Goal: Task Accomplishment & Management: Use online tool/utility

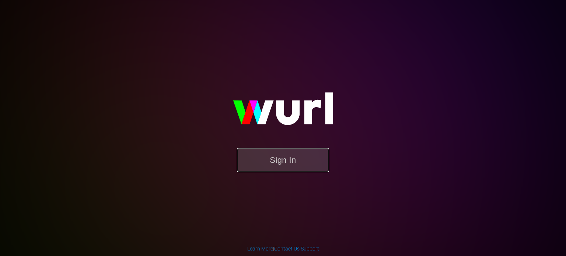
click at [309, 167] on button "Sign In" at bounding box center [283, 160] width 92 height 24
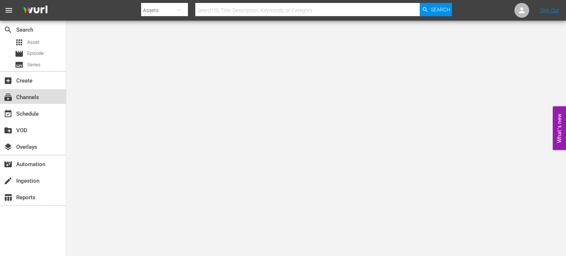
click at [38, 95] on div "subscriptions Channels" at bounding box center [20, 96] width 41 height 7
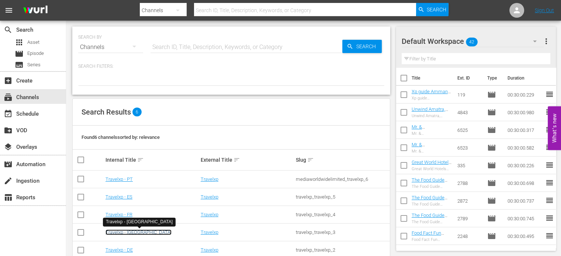
click at [113, 233] on link "Travelxp - [GEOGRAPHIC_DATA]" at bounding box center [138, 233] width 66 height 6
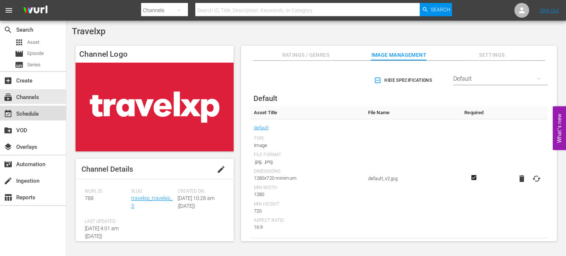
click at [42, 116] on div "event_available Schedule" at bounding box center [33, 113] width 66 height 15
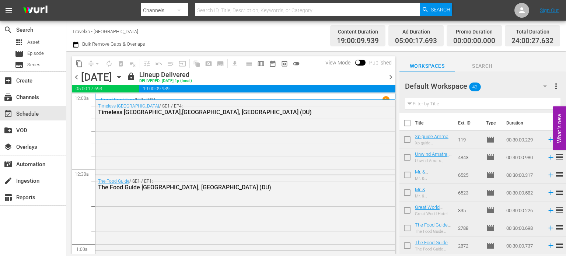
click at [388, 79] on span "chevron_right" at bounding box center [390, 77] width 9 height 9
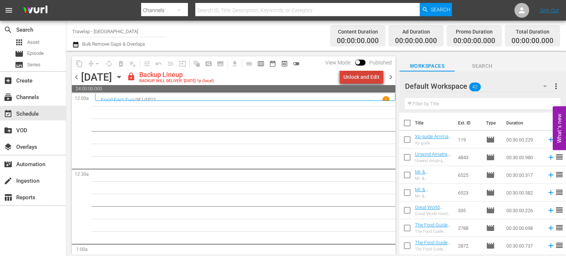
click at [370, 82] on div "Unlock and Edit" at bounding box center [362, 76] width 36 height 13
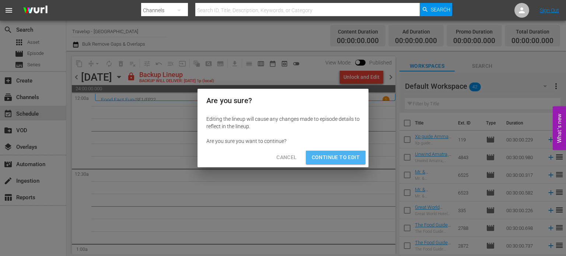
click at [323, 162] on button "Continue to Edit" at bounding box center [336, 158] width 60 height 14
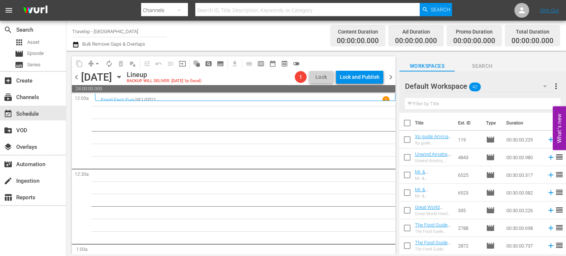
scroll to position [125, 0]
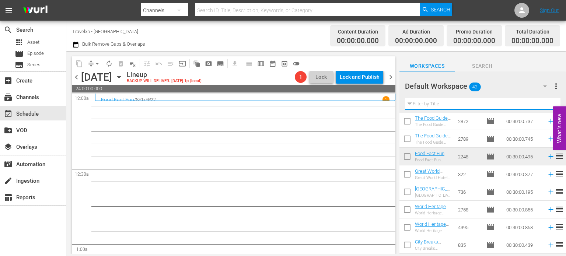
click at [445, 105] on input "text" at bounding box center [483, 104] width 156 height 12
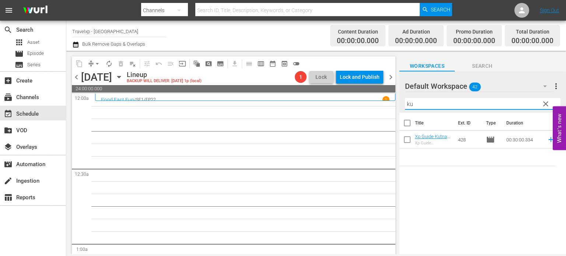
scroll to position [0, 0]
type input "kutna"
click at [549, 140] on icon at bounding box center [551, 139] width 5 height 5
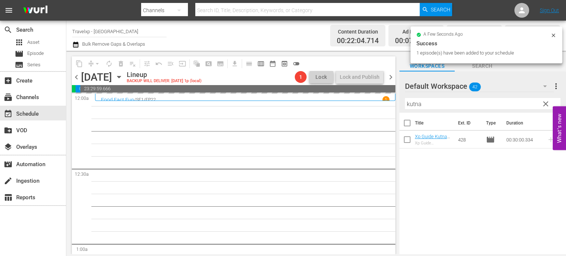
click at [548, 107] on span "clear" at bounding box center [546, 104] width 9 height 9
click at [548, 107] on input "kutna" at bounding box center [483, 104] width 156 height 12
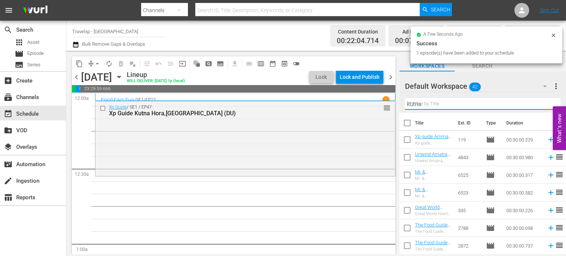
click at [548, 107] on input "kutna" at bounding box center [483, 104] width 156 height 12
click at [548, 107] on input "text" at bounding box center [483, 104] width 156 height 12
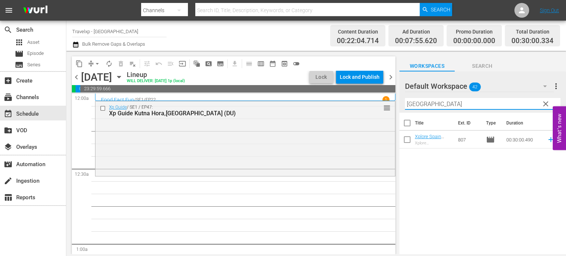
type input "[GEOGRAPHIC_DATA]"
click at [549, 140] on icon at bounding box center [551, 139] width 5 height 5
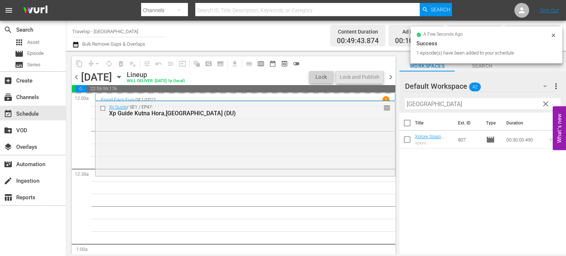
click at [544, 106] on span "clear" at bounding box center [546, 104] width 9 height 9
click at [544, 106] on input "[GEOGRAPHIC_DATA]" at bounding box center [483, 104] width 156 height 12
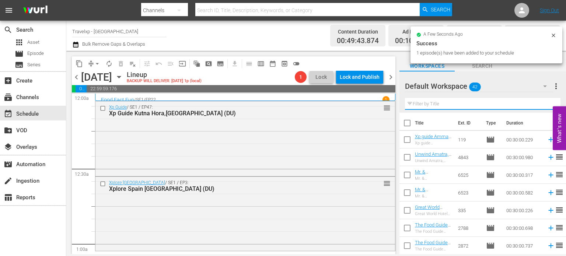
click at [544, 106] on input "text" at bounding box center [483, 104] width 156 height 12
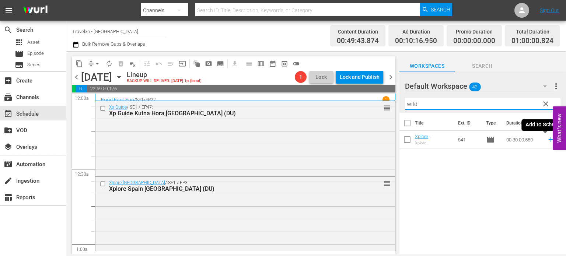
type input "wild"
click at [547, 140] on icon at bounding box center [551, 140] width 8 height 8
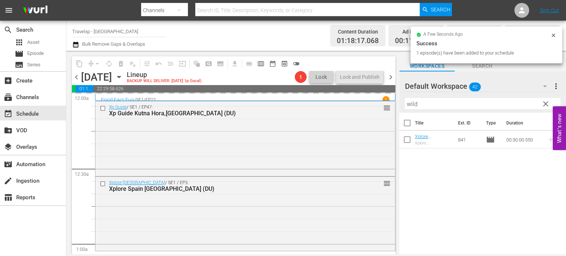
click at [544, 103] on span "clear" at bounding box center [546, 104] width 9 height 9
click at [544, 103] on input "wild" at bounding box center [483, 104] width 156 height 12
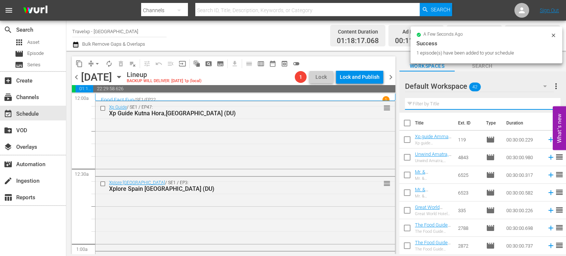
click at [544, 103] on input "text" at bounding box center [483, 104] width 156 height 12
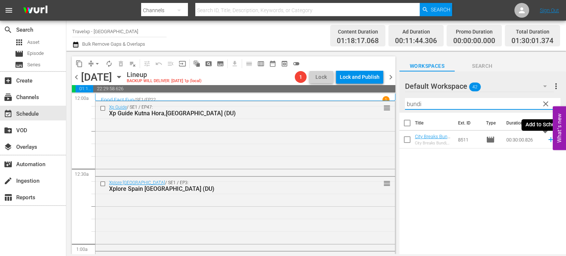
type input "bundi"
click at [547, 143] on icon at bounding box center [551, 140] width 8 height 8
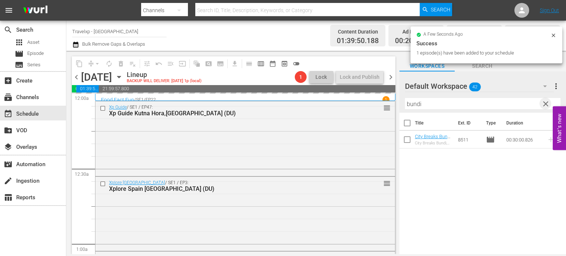
click at [547, 101] on span "clear" at bounding box center [546, 104] width 9 height 9
click at [547, 101] on input "bundi" at bounding box center [483, 104] width 156 height 12
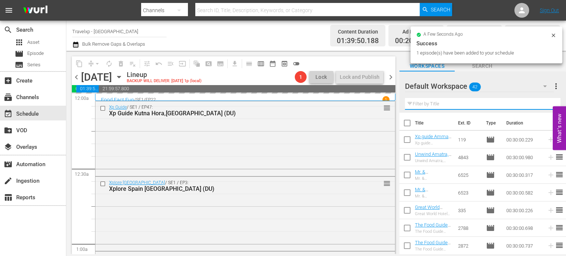
click at [547, 101] on input "text" at bounding box center [483, 104] width 156 height 12
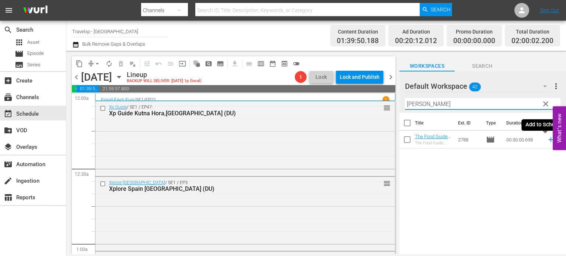
type input "[PERSON_NAME]"
click at [547, 139] on icon at bounding box center [551, 140] width 8 height 8
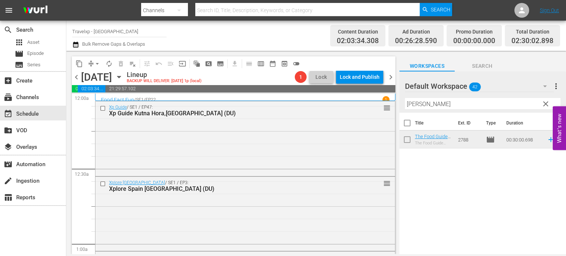
click at [546, 102] on span "clear" at bounding box center [546, 104] width 9 height 9
click at [546, 102] on input "[PERSON_NAME]" at bounding box center [483, 104] width 156 height 12
click at [546, 102] on input "text" at bounding box center [483, 104] width 156 height 12
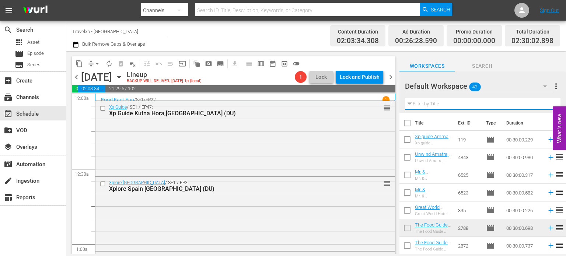
click at [546, 102] on input "text" at bounding box center [483, 104] width 156 height 12
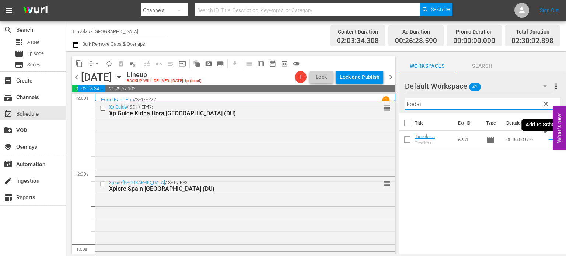
type input "kodai"
click at [548, 139] on icon at bounding box center [551, 140] width 8 height 8
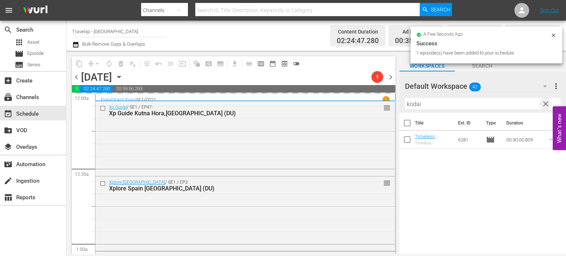
click at [546, 106] on span "clear" at bounding box center [546, 104] width 9 height 9
click at [546, 106] on input "kodai" at bounding box center [483, 104] width 156 height 12
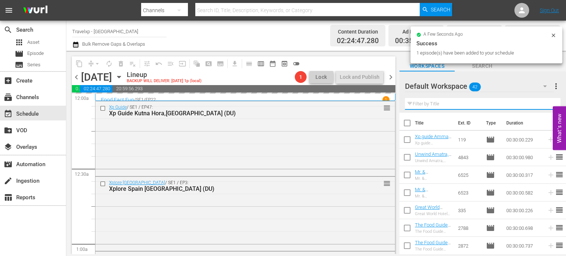
click at [546, 106] on input "text" at bounding box center [483, 104] width 156 height 12
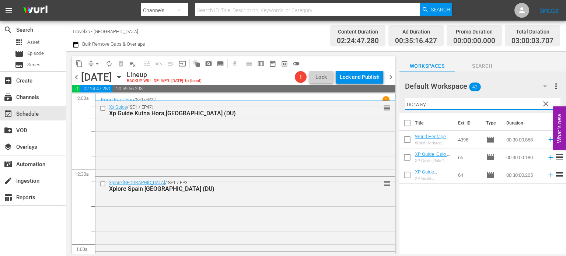
type input "norway"
click at [547, 141] on icon at bounding box center [551, 140] width 8 height 8
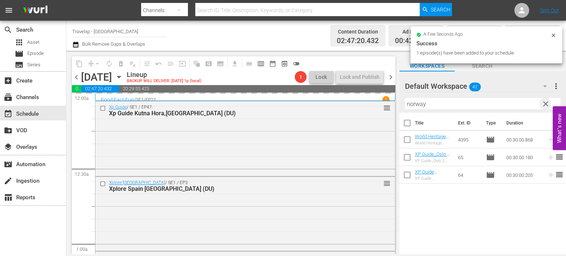
click at [545, 102] on span "clear" at bounding box center [546, 104] width 9 height 9
click at [545, 102] on input "norway" at bounding box center [483, 104] width 156 height 12
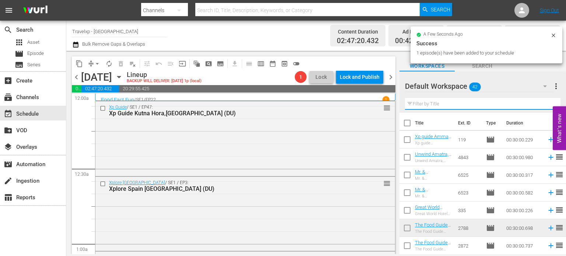
click at [545, 102] on input "text" at bounding box center [483, 104] width 156 height 12
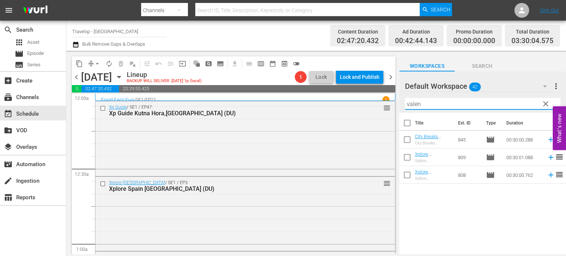
type input "valen"
click at [549, 177] on icon at bounding box center [551, 175] width 5 height 5
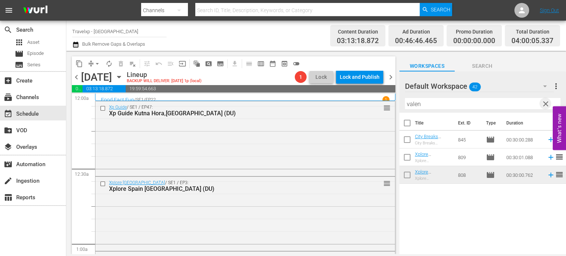
click at [546, 101] on span "clear" at bounding box center [546, 104] width 9 height 9
click at [546, 101] on input "valen" at bounding box center [483, 104] width 156 height 12
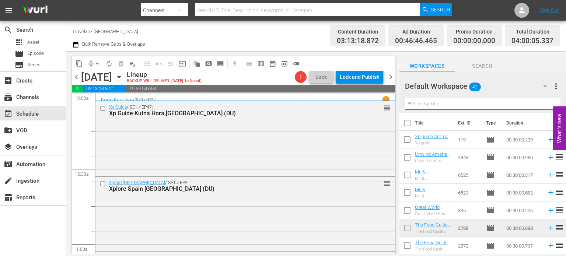
click at [546, 101] on input "text" at bounding box center [483, 104] width 156 height 12
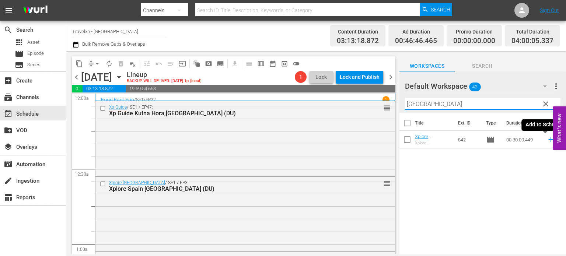
type input "[GEOGRAPHIC_DATA]"
click at [547, 139] on icon at bounding box center [551, 140] width 8 height 8
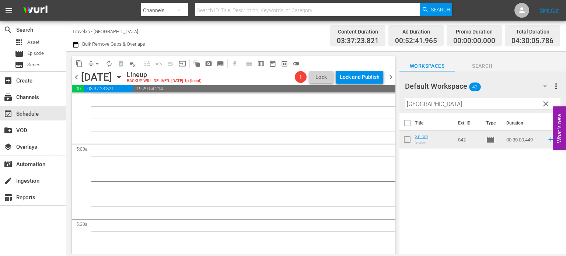
scroll to position [561, 0]
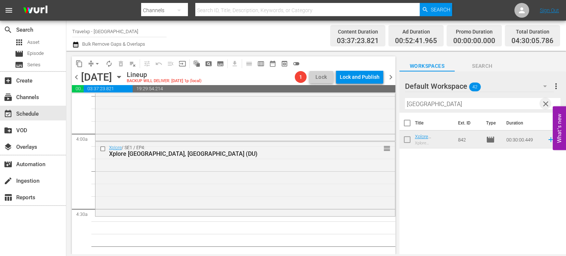
click at [543, 104] on span "clear" at bounding box center [546, 104] width 9 height 9
click at [543, 104] on input "[GEOGRAPHIC_DATA]" at bounding box center [483, 104] width 156 height 12
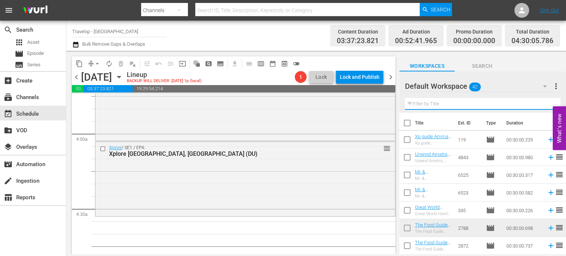
click at [543, 104] on input "text" at bounding box center [483, 104] width 156 height 12
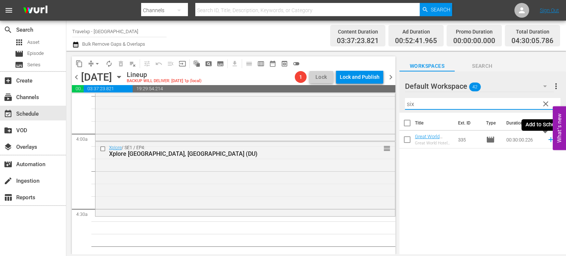
type input "six"
click at [547, 143] on icon at bounding box center [551, 140] width 8 height 8
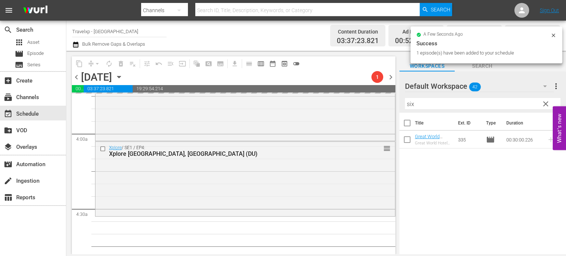
click at [545, 104] on span "clear" at bounding box center [546, 104] width 9 height 9
click at [545, 104] on input "six" at bounding box center [483, 104] width 156 height 12
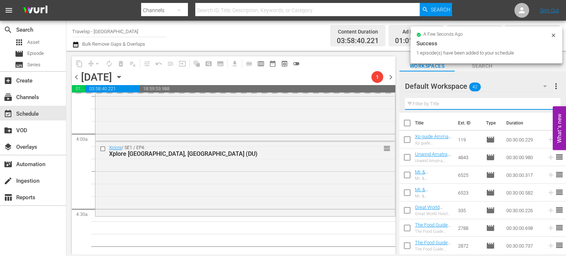
click at [545, 104] on input "text" at bounding box center [483, 104] width 156 height 12
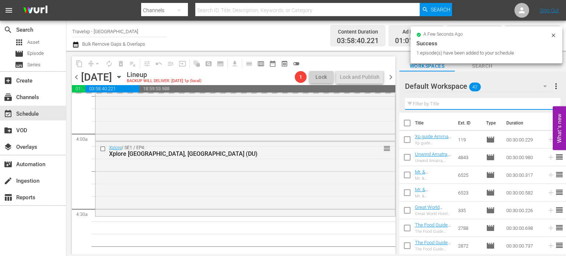
click at [545, 104] on input "text" at bounding box center [483, 104] width 156 height 12
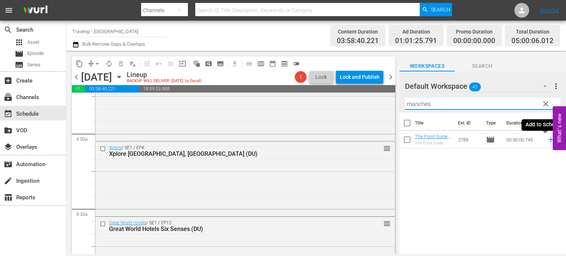
type input "manches"
click at [547, 139] on icon at bounding box center [551, 140] width 8 height 8
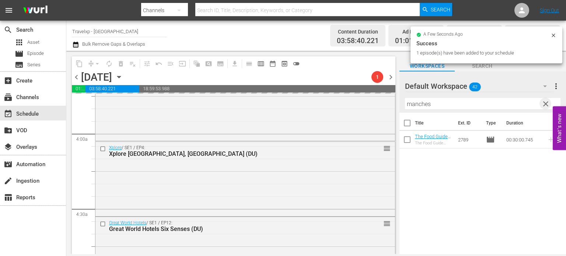
click at [542, 102] on span "clear" at bounding box center [546, 104] width 9 height 9
click at [542, 102] on input "text" at bounding box center [483, 104] width 156 height 12
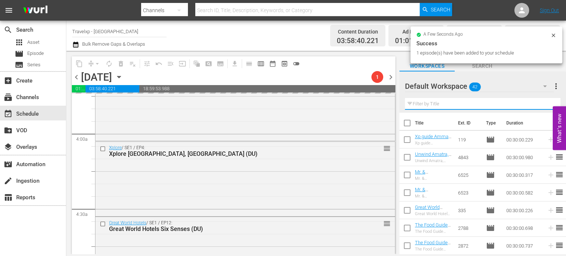
click at [542, 102] on input "text" at bounding box center [483, 104] width 156 height 12
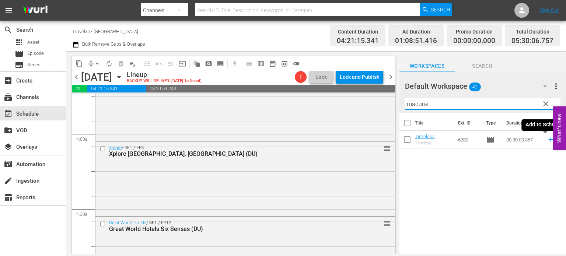
type input "madurai"
click at [549, 140] on icon at bounding box center [551, 139] width 5 height 5
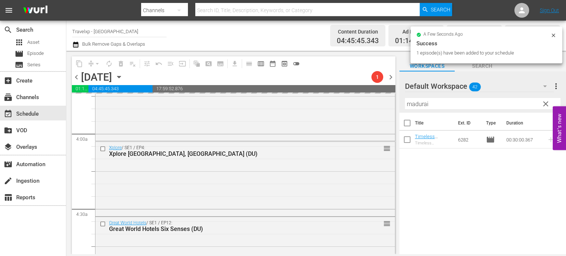
click at [544, 105] on span "clear" at bounding box center [546, 104] width 9 height 9
click at [544, 105] on input "madurai" at bounding box center [483, 104] width 156 height 12
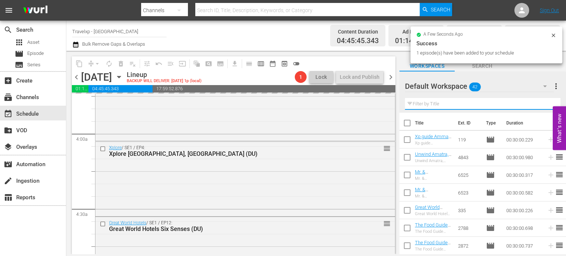
click at [544, 105] on input "text" at bounding box center [483, 104] width 156 height 12
click at [544, 105] on div "Default Workspace 42 Default more_vert Filter by Title" at bounding box center [483, 92] width 167 height 41
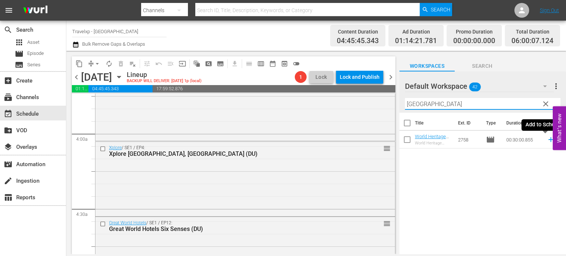
type input "[GEOGRAPHIC_DATA]"
click at [547, 143] on icon at bounding box center [551, 140] width 8 height 8
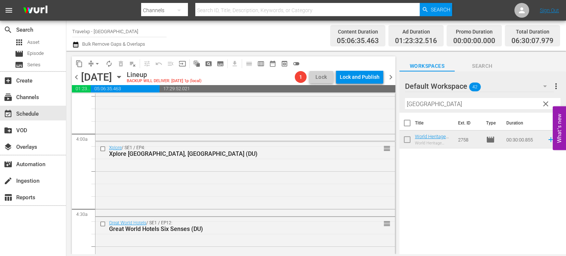
click at [543, 106] on span "clear" at bounding box center [546, 104] width 9 height 9
click at [543, 106] on input "[GEOGRAPHIC_DATA]" at bounding box center [483, 104] width 156 height 12
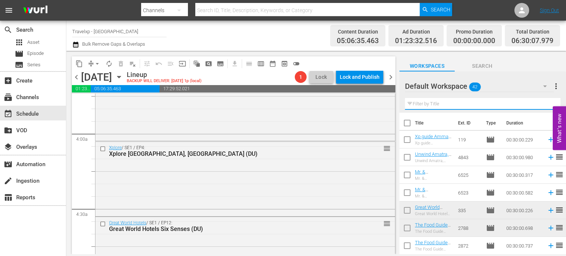
click at [543, 106] on input "text" at bounding box center [483, 104] width 156 height 12
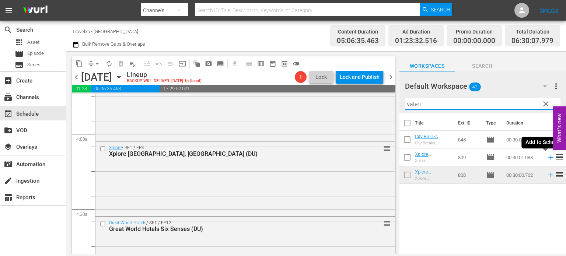
type input "valen"
click at [548, 160] on icon at bounding box center [551, 157] width 8 height 8
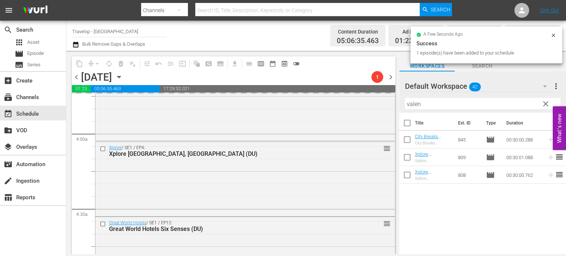
click at [543, 105] on span "clear" at bounding box center [546, 104] width 9 height 9
click at [543, 105] on input "valen" at bounding box center [483, 104] width 156 height 12
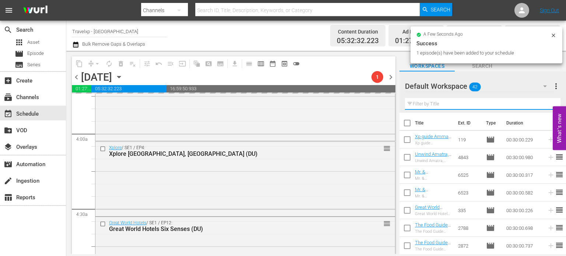
click at [543, 105] on input "text" at bounding box center [483, 104] width 156 height 12
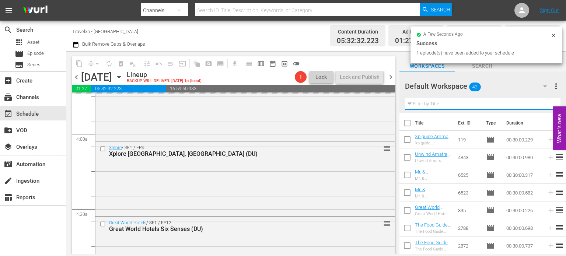
click at [543, 105] on input "text" at bounding box center [483, 104] width 156 height 12
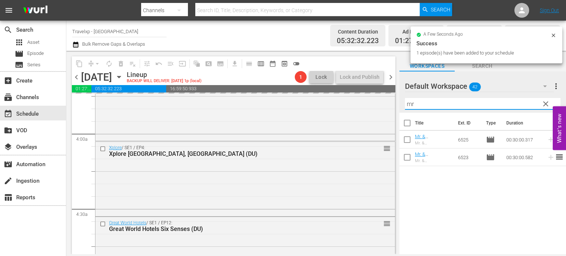
type input "mr"
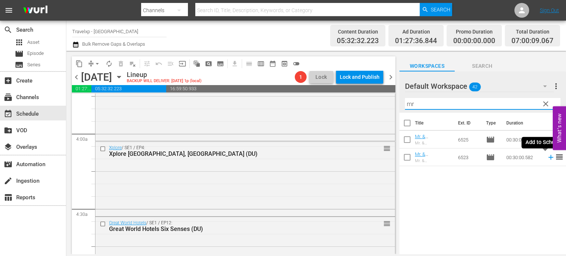
click at [547, 161] on icon at bounding box center [551, 157] width 8 height 8
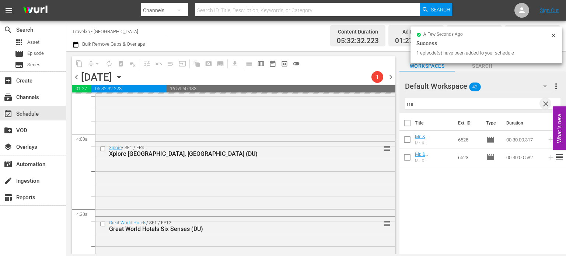
click at [546, 100] on span "clear" at bounding box center [546, 104] width 9 height 9
click at [546, 100] on input "mr" at bounding box center [483, 104] width 156 height 12
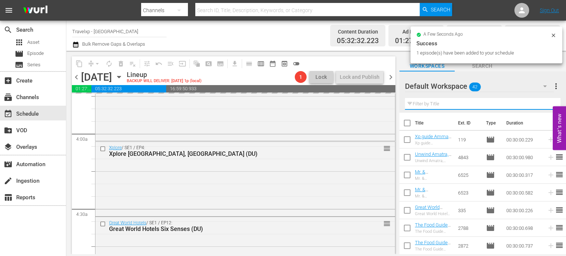
click at [546, 100] on input "text" at bounding box center [483, 104] width 156 height 12
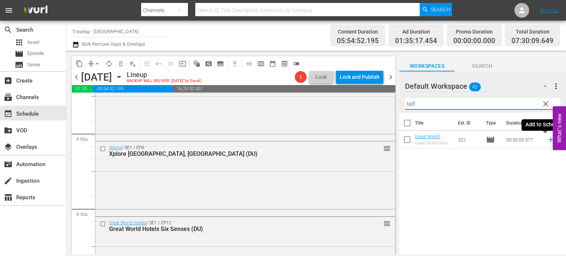
type input "telf"
click at [549, 140] on icon at bounding box center [551, 139] width 5 height 5
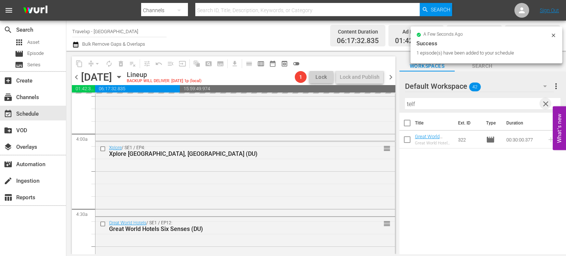
click at [546, 105] on span "clear" at bounding box center [546, 104] width 9 height 9
click at [546, 105] on input "telf" at bounding box center [483, 104] width 156 height 12
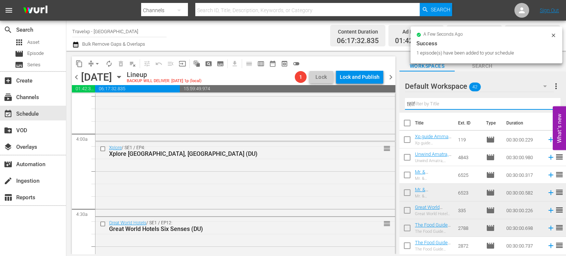
click at [546, 105] on input "telf" at bounding box center [483, 104] width 156 height 12
click at [546, 105] on input "text" at bounding box center [483, 104] width 156 height 12
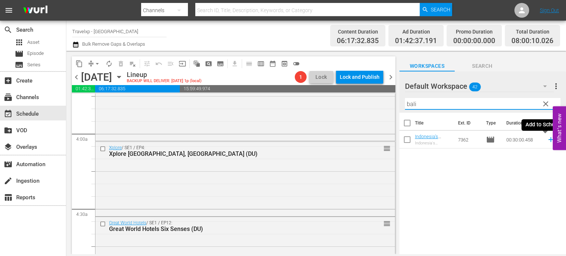
type input "bali"
click at [547, 143] on icon at bounding box center [551, 140] width 8 height 8
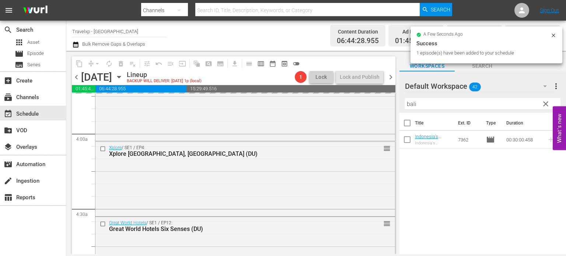
click at [544, 100] on span "clear" at bounding box center [546, 104] width 9 height 9
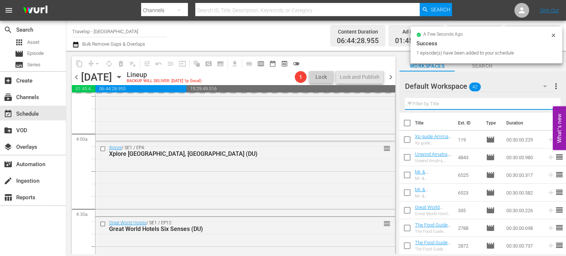
click at [544, 100] on input "text" at bounding box center [483, 104] width 156 height 12
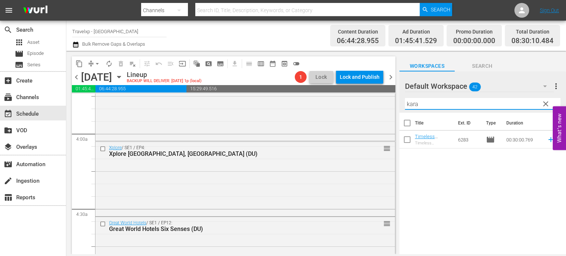
type input "kara"
click at [555, 140] on span "reorder" at bounding box center [559, 139] width 9 height 9
click at [549, 140] on icon at bounding box center [551, 139] width 5 height 5
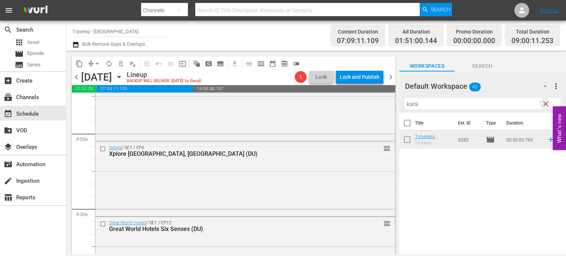
click at [547, 102] on span "clear" at bounding box center [546, 104] width 9 height 9
click at [547, 102] on input "kara" at bounding box center [483, 104] width 156 height 12
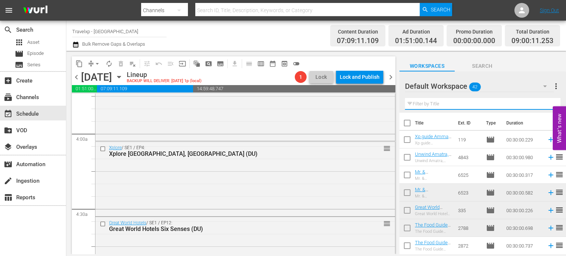
click at [547, 102] on input "text" at bounding box center [483, 104] width 156 height 12
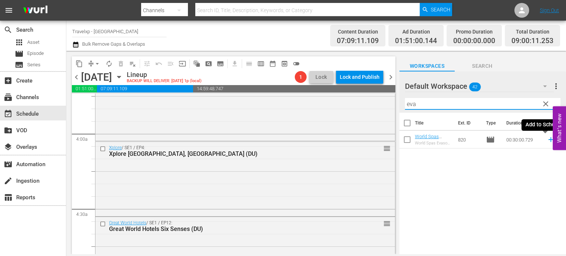
type input "eva"
click at [547, 139] on icon at bounding box center [551, 140] width 8 height 8
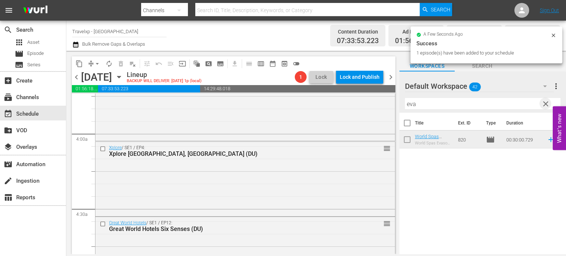
click at [545, 105] on span "clear" at bounding box center [546, 104] width 9 height 9
click at [545, 105] on input "eva" at bounding box center [483, 104] width 156 height 12
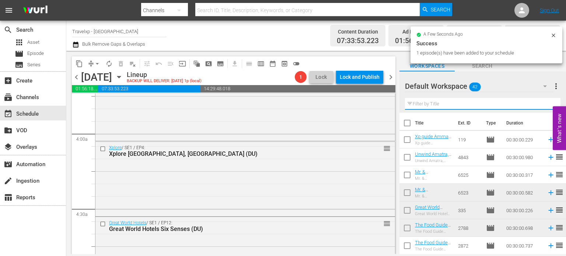
click at [545, 105] on input "text" at bounding box center [483, 104] width 156 height 12
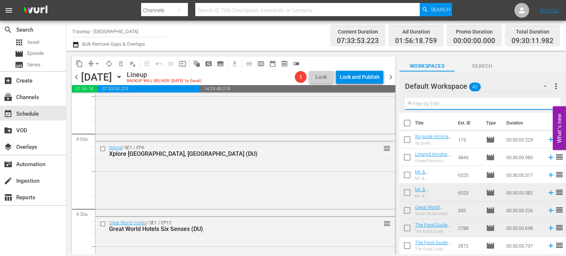
click at [545, 105] on input "text" at bounding box center [483, 104] width 156 height 12
click at [545, 105] on div "Default Workspace 42 Default more_vert Filter by Title" at bounding box center [483, 92] width 167 height 41
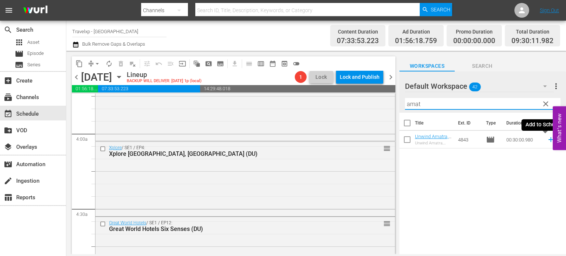
type input "amat"
click at [547, 140] on icon at bounding box center [551, 140] width 8 height 8
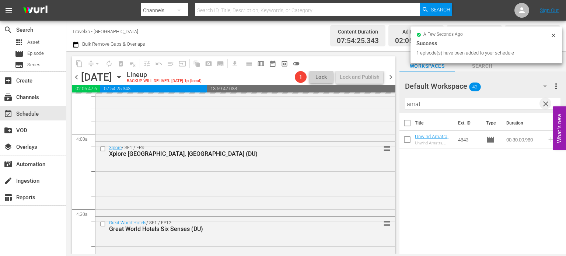
click at [547, 102] on span "clear" at bounding box center [546, 104] width 9 height 9
click at [547, 102] on input "amat" at bounding box center [483, 104] width 156 height 12
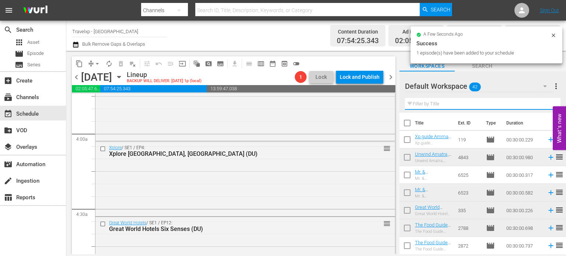
click at [547, 102] on input "text" at bounding box center [483, 104] width 156 height 12
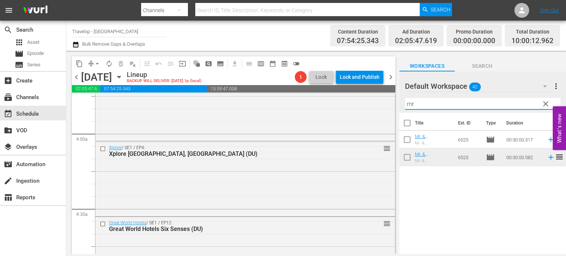
type input "mr"
click at [547, 140] on icon at bounding box center [551, 140] width 8 height 8
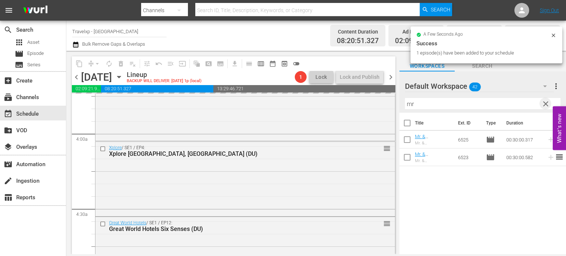
click at [546, 101] on span "clear" at bounding box center [546, 104] width 9 height 9
click at [546, 101] on input "mr" at bounding box center [483, 104] width 156 height 12
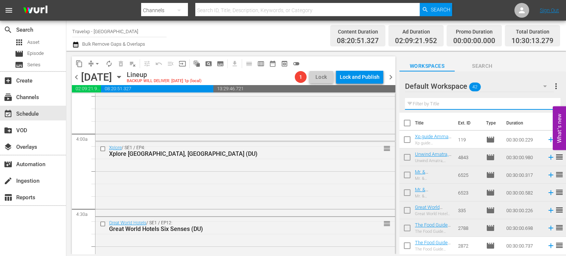
click at [546, 101] on input "text" at bounding box center [483, 104] width 156 height 12
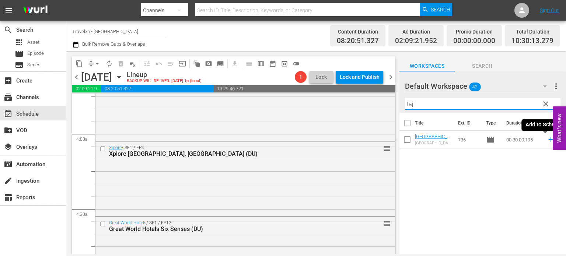
type input "taj"
click at [547, 140] on icon at bounding box center [551, 140] width 8 height 8
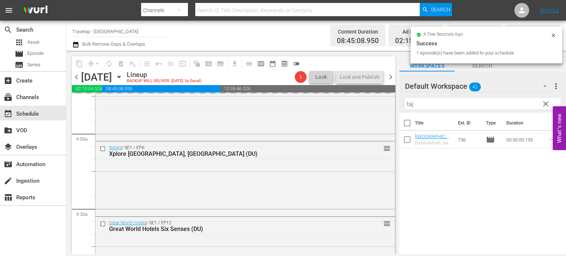
click at [546, 104] on span "clear" at bounding box center [546, 104] width 9 height 9
click at [546, 104] on input "text" at bounding box center [483, 104] width 156 height 12
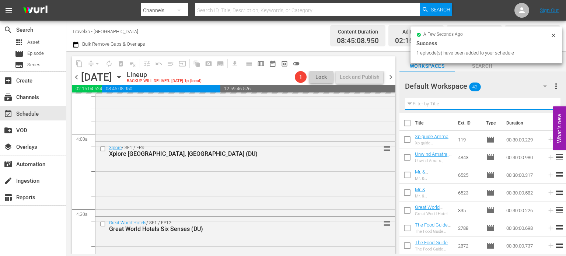
click at [546, 104] on input "text" at bounding box center [483, 104] width 156 height 12
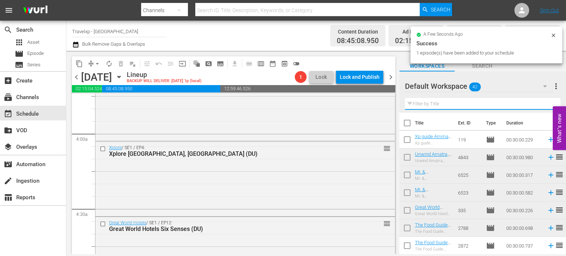
click at [546, 104] on input "text" at bounding box center [483, 104] width 156 height 12
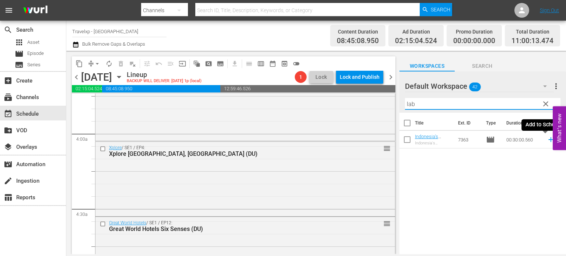
type input "lab"
click at [547, 142] on icon at bounding box center [551, 140] width 8 height 8
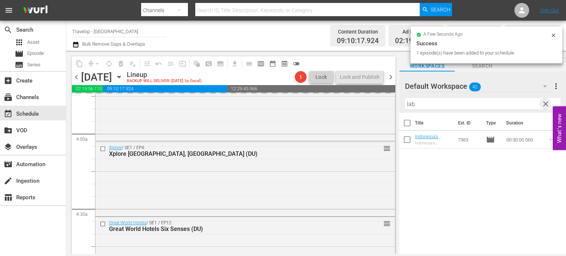
click at [544, 101] on span "clear" at bounding box center [546, 104] width 9 height 9
click at [544, 101] on input "lab" at bounding box center [483, 104] width 156 height 12
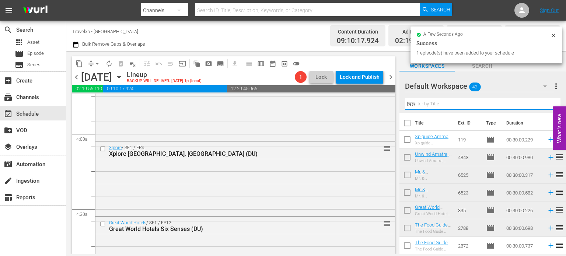
click at [544, 101] on input "lab" at bounding box center [483, 104] width 156 height 12
click at [544, 101] on input "text" at bounding box center [483, 104] width 156 height 12
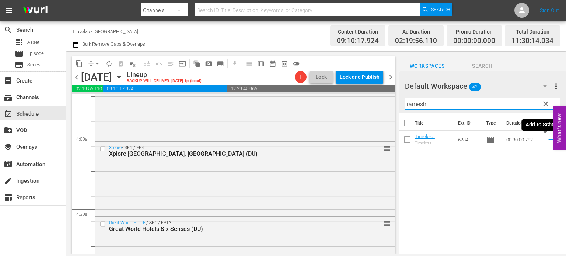
type input "ramesh"
click at [547, 140] on icon at bounding box center [551, 140] width 8 height 8
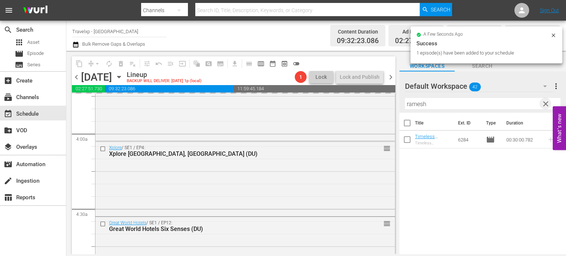
click at [547, 105] on span "clear" at bounding box center [546, 104] width 9 height 9
click at [547, 105] on input "ramesh" at bounding box center [483, 104] width 156 height 12
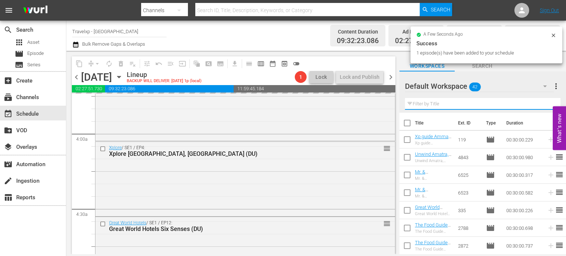
click at [547, 105] on input "text" at bounding box center [483, 104] width 156 height 12
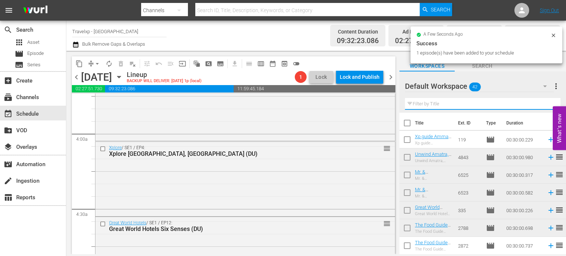
click at [547, 105] on input "text" at bounding box center [483, 104] width 156 height 12
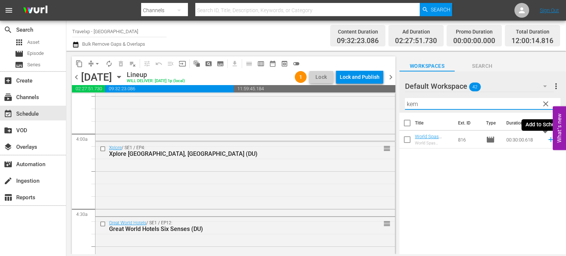
type input "kem"
click at [547, 139] on icon at bounding box center [551, 140] width 8 height 8
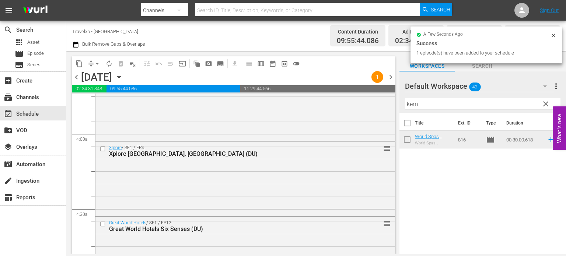
click at [545, 110] on div "Filter by Title kem" at bounding box center [483, 104] width 156 height 18
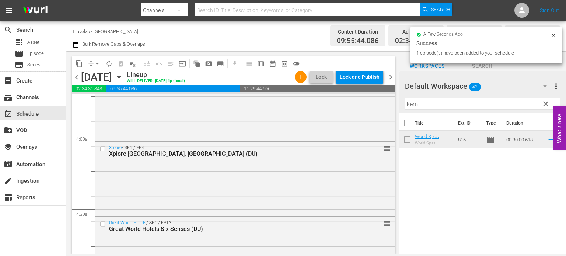
click at [545, 106] on span "clear" at bounding box center [546, 104] width 9 height 9
click at [545, 106] on input "kem" at bounding box center [483, 104] width 156 height 12
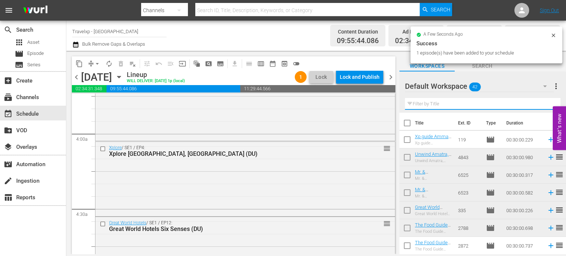
click at [545, 106] on input "text" at bounding box center [483, 104] width 156 height 12
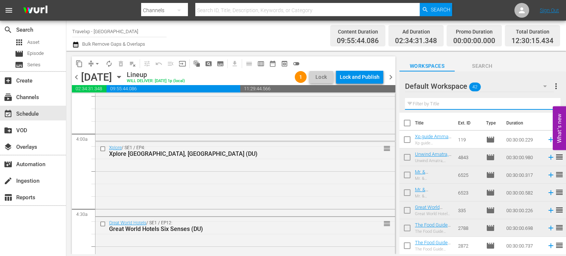
click at [545, 106] on input "text" at bounding box center [483, 104] width 156 height 12
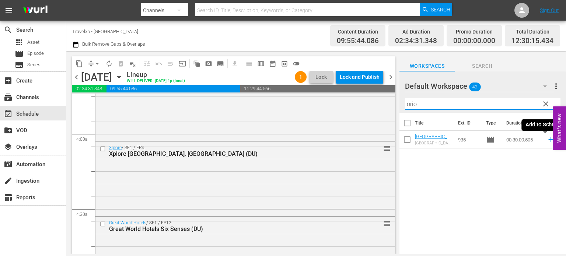
type input "orio"
click at [549, 140] on icon at bounding box center [551, 139] width 5 height 5
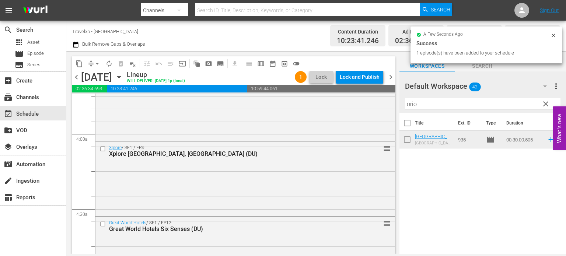
click at [547, 104] on span "clear" at bounding box center [546, 104] width 9 height 9
click at [547, 104] on input "orio" at bounding box center [483, 104] width 156 height 12
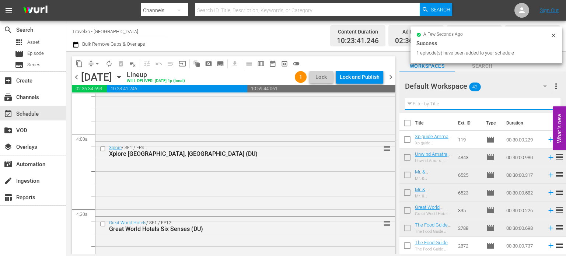
click at [547, 104] on input "text" at bounding box center [483, 104] width 156 height 12
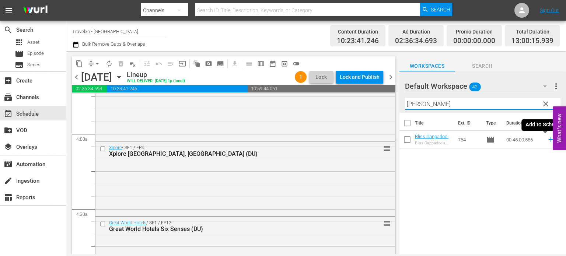
type input "[PERSON_NAME]"
click at [547, 141] on icon at bounding box center [551, 140] width 8 height 8
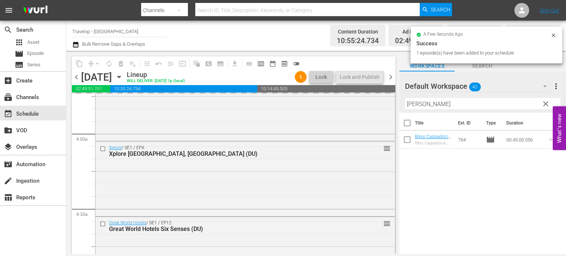
click at [546, 103] on span "clear" at bounding box center [546, 104] width 9 height 9
click at [546, 103] on input "[PERSON_NAME]" at bounding box center [483, 104] width 156 height 12
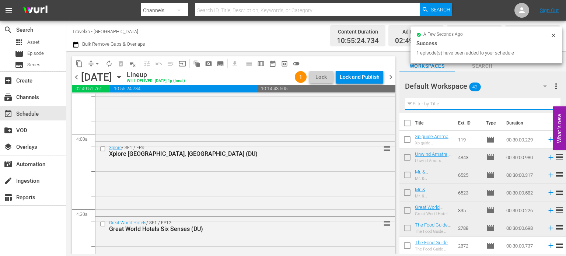
click at [546, 103] on input "text" at bounding box center [483, 104] width 156 height 12
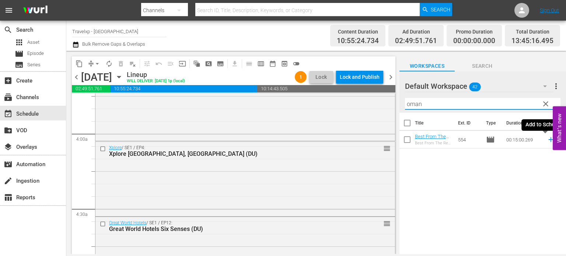
type input "oman"
click at [547, 141] on icon at bounding box center [551, 140] width 8 height 8
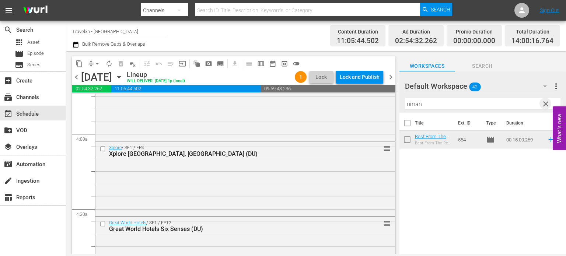
click at [546, 102] on span "clear" at bounding box center [546, 104] width 9 height 9
click at [546, 102] on input "oman" at bounding box center [483, 104] width 156 height 12
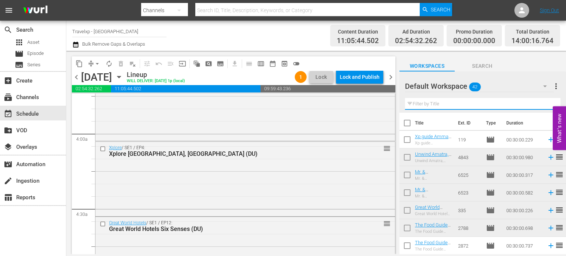
click at [546, 102] on input "text" at bounding box center [483, 104] width 156 height 12
click at [546, 102] on div "Default Workspace 42 Default more_vert Filter by Title" at bounding box center [483, 92] width 167 height 41
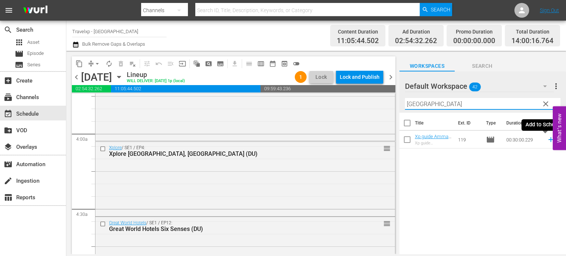
type input "[GEOGRAPHIC_DATA]"
click at [547, 141] on icon at bounding box center [551, 140] width 8 height 8
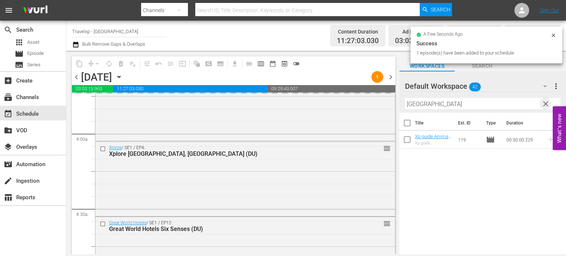
click at [542, 106] on span "clear" at bounding box center [546, 104] width 9 height 9
click at [542, 106] on input "[GEOGRAPHIC_DATA]" at bounding box center [483, 104] width 156 height 12
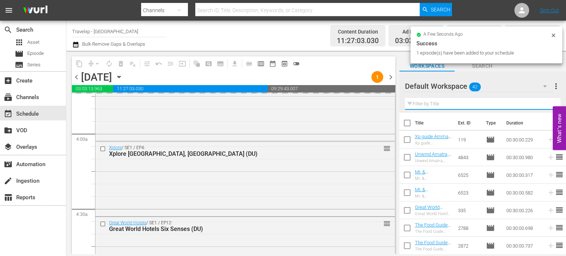
click at [542, 106] on input "text" at bounding box center [483, 104] width 156 height 12
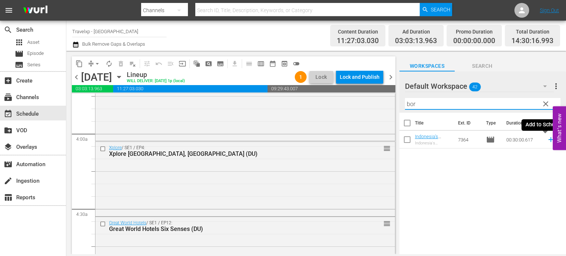
type input "bor"
click at [547, 139] on icon at bounding box center [551, 140] width 8 height 8
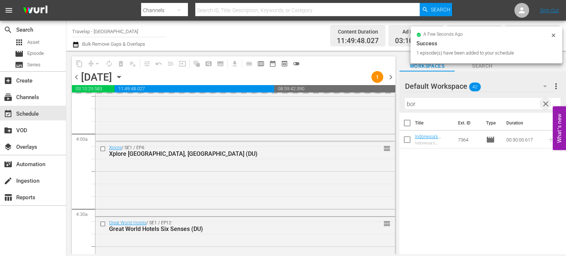
click at [546, 104] on span "clear" at bounding box center [546, 104] width 9 height 9
click at [546, 104] on input "bor" at bounding box center [483, 104] width 156 height 12
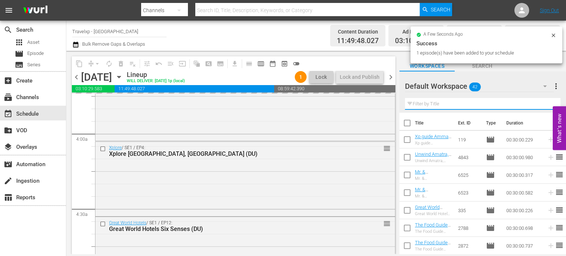
click at [546, 104] on input "text" at bounding box center [483, 104] width 156 height 12
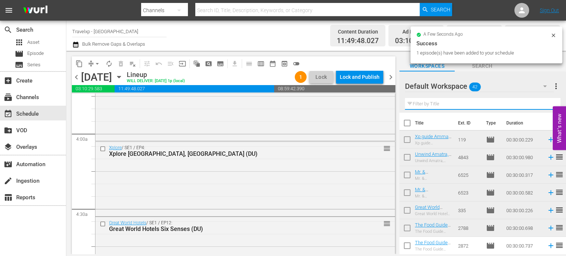
click at [546, 104] on input "text" at bounding box center [483, 104] width 156 height 12
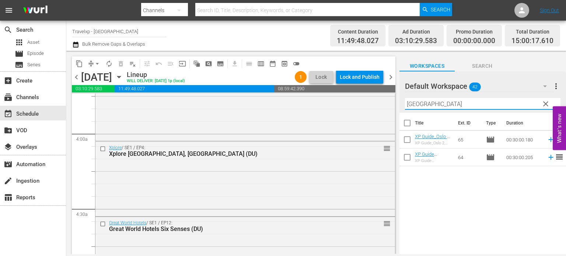
type input "[GEOGRAPHIC_DATA]"
click at [547, 158] on icon at bounding box center [551, 157] width 8 height 8
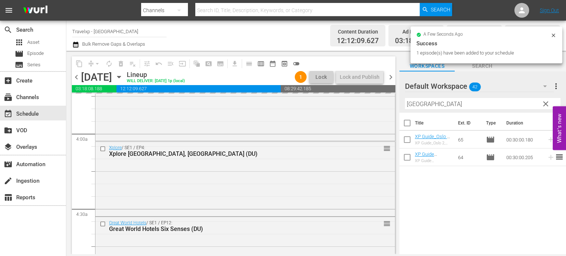
click at [546, 107] on span "clear" at bounding box center [546, 104] width 9 height 9
click at [546, 107] on input "text" at bounding box center [483, 104] width 156 height 12
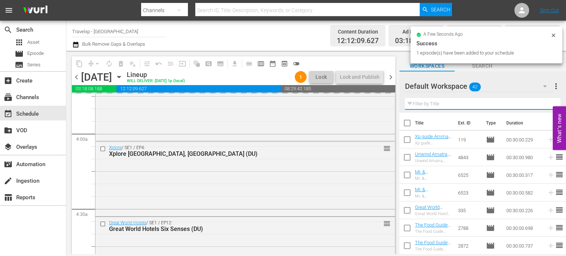
click at [546, 107] on input "text" at bounding box center [483, 104] width 156 height 12
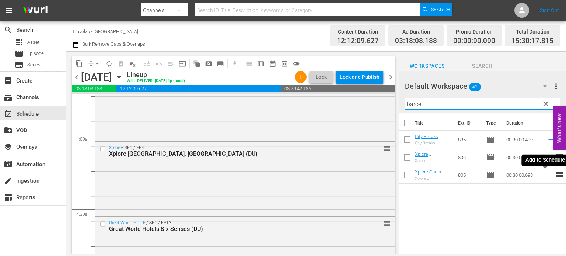
type input "barce"
click at [547, 178] on icon at bounding box center [551, 175] width 8 height 8
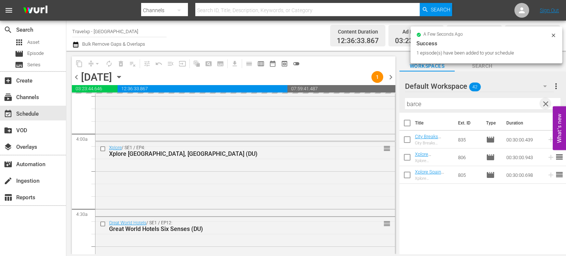
click at [544, 101] on span "clear" at bounding box center [546, 104] width 9 height 9
click at [544, 101] on input "barce" at bounding box center [483, 104] width 156 height 12
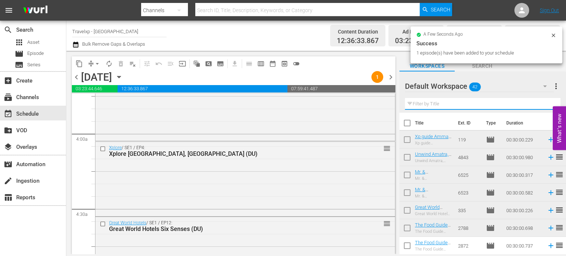
click at [544, 101] on input "text" at bounding box center [483, 104] width 156 height 12
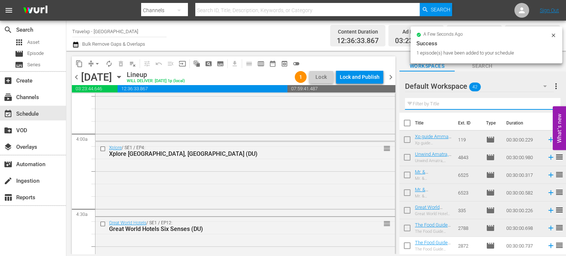
click at [544, 101] on input "text" at bounding box center [483, 104] width 156 height 12
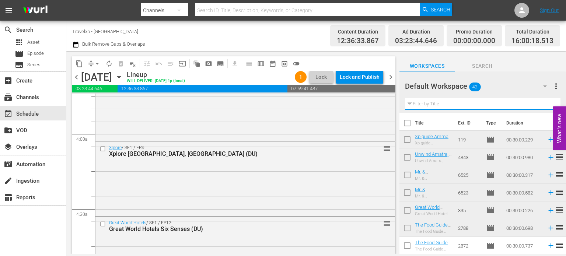
click at [544, 101] on input "text" at bounding box center [483, 104] width 156 height 12
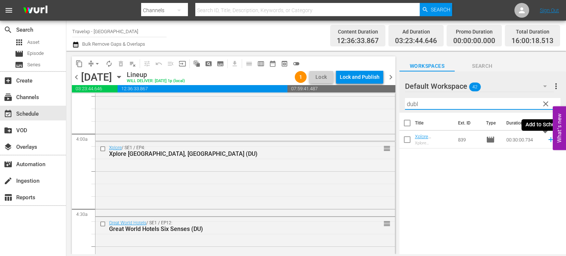
type input "dubl"
click at [547, 140] on icon at bounding box center [551, 140] width 8 height 8
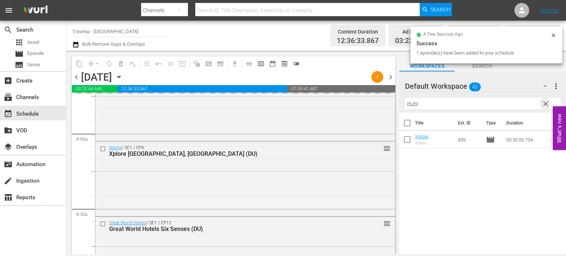
click at [547, 104] on span "clear" at bounding box center [546, 104] width 9 height 9
click at [547, 104] on input "dubl" at bounding box center [483, 104] width 156 height 12
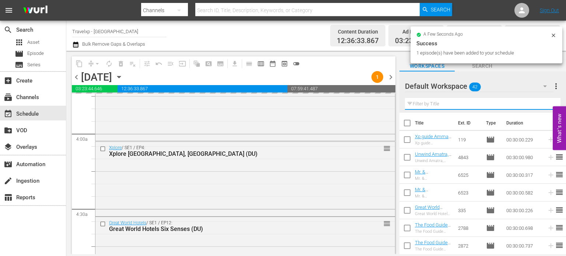
click at [547, 104] on input "text" at bounding box center [483, 104] width 156 height 12
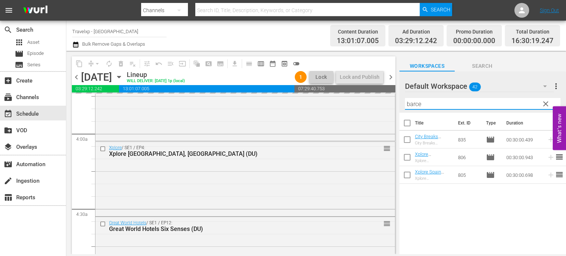
type input "barce"
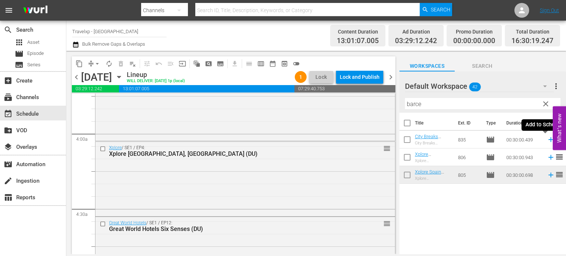
click at [547, 137] on icon at bounding box center [551, 140] width 8 height 8
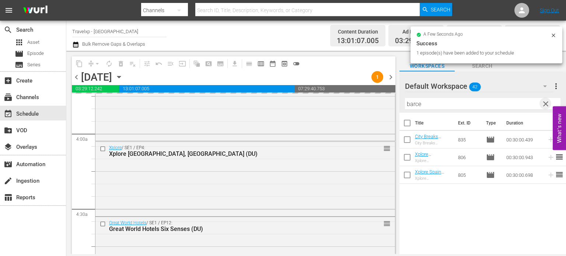
click at [546, 104] on span "clear" at bounding box center [546, 104] width 9 height 9
click at [546, 104] on input "barce" at bounding box center [483, 104] width 156 height 12
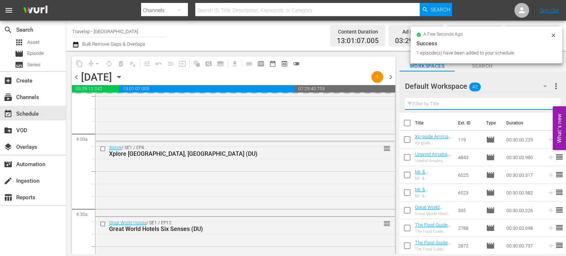
click at [546, 104] on input "text" at bounding box center [483, 104] width 156 height 12
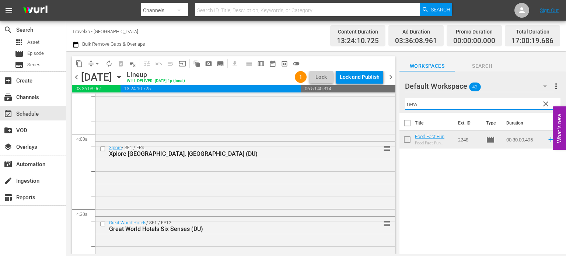
type input "new"
click at [547, 139] on icon at bounding box center [551, 140] width 8 height 8
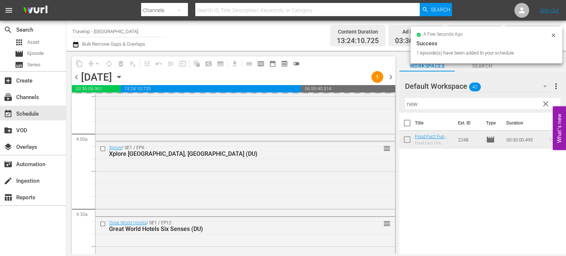
click at [546, 106] on span "clear" at bounding box center [546, 104] width 9 height 9
click at [546, 106] on input "new" at bounding box center [483, 104] width 156 height 12
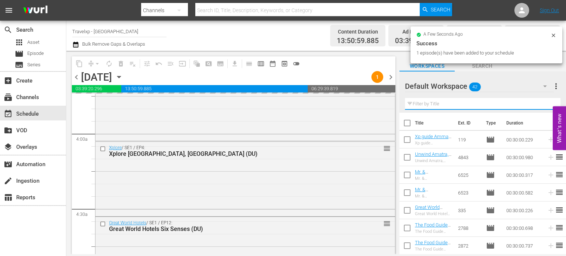
click at [546, 106] on input "text" at bounding box center [483, 104] width 156 height 12
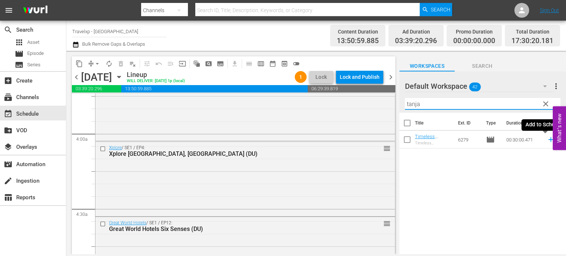
type input "tanja"
click at [549, 140] on icon at bounding box center [551, 139] width 5 height 5
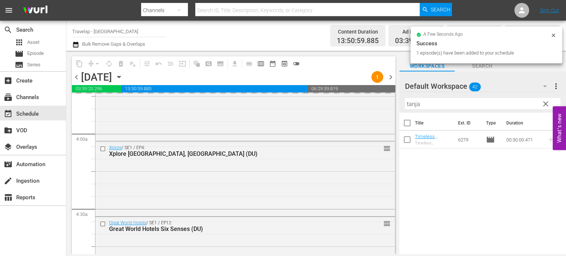
click at [547, 105] on span "clear" at bounding box center [546, 104] width 9 height 9
click at [547, 105] on input "tanja" at bounding box center [483, 104] width 156 height 12
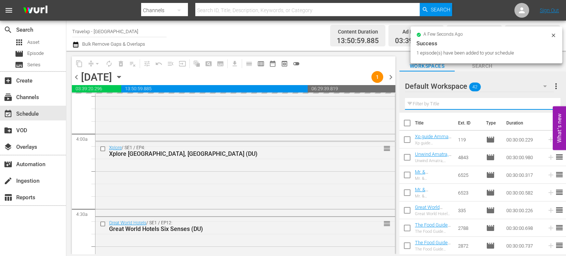
click at [547, 105] on input "text" at bounding box center [483, 104] width 156 height 12
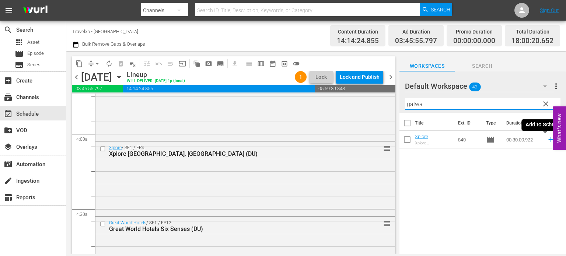
type input "galwa"
click at [547, 141] on icon at bounding box center [551, 140] width 8 height 8
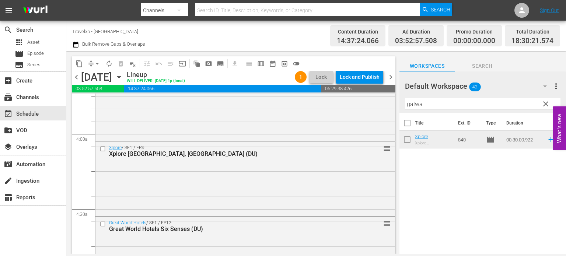
click at [546, 106] on span "clear" at bounding box center [546, 104] width 9 height 9
click at [546, 106] on input "galwa" at bounding box center [483, 104] width 156 height 12
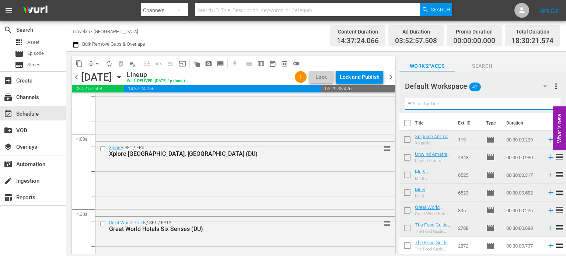
click at [546, 106] on input "text" at bounding box center [483, 104] width 156 height 12
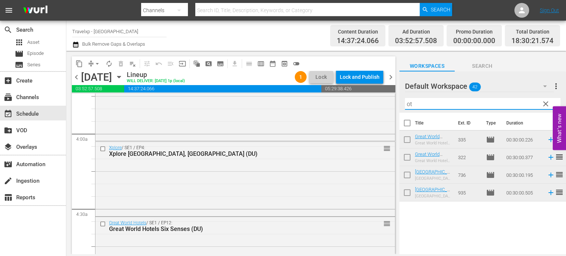
type input "o"
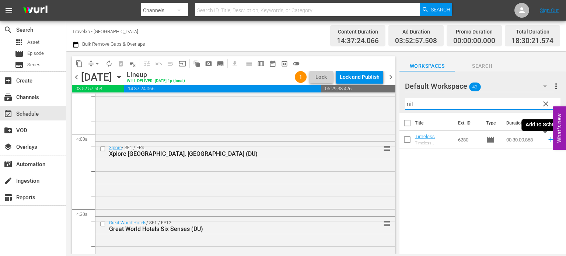
type input "nil"
click at [547, 140] on icon at bounding box center [551, 140] width 8 height 8
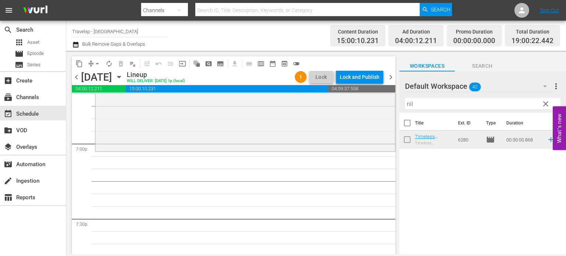
scroll to position [2667, 0]
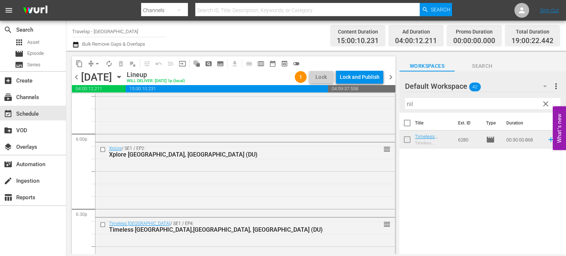
click at [549, 104] on span "clear" at bounding box center [546, 104] width 9 height 9
click at [549, 104] on input "nil" at bounding box center [483, 104] width 156 height 12
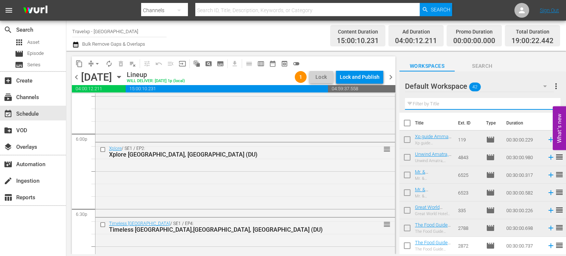
click at [549, 104] on input "text" at bounding box center [483, 104] width 156 height 12
click at [549, 104] on div "Default Workspace 42 Default more_vert Filter by Title b" at bounding box center [483, 92] width 167 height 41
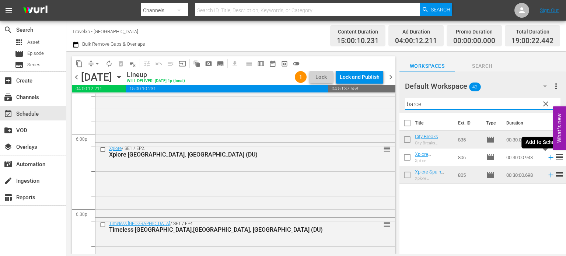
type input "barce"
click at [547, 157] on icon at bounding box center [551, 157] width 8 height 8
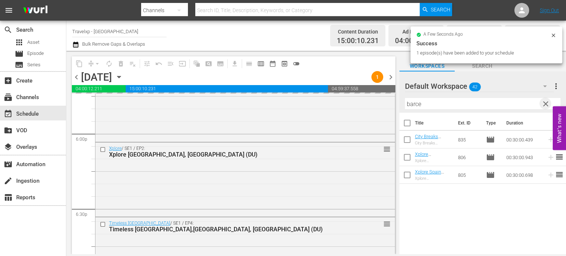
click at [548, 105] on span "clear" at bounding box center [546, 104] width 9 height 9
click at [548, 105] on input "barce" at bounding box center [483, 104] width 156 height 12
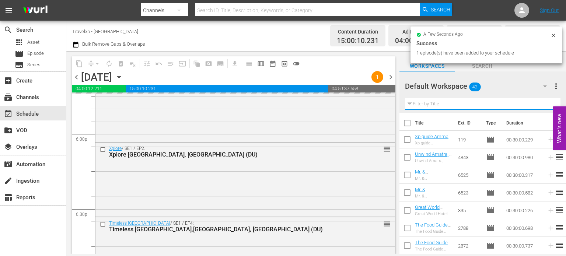
click at [548, 105] on input "text" at bounding box center [483, 104] width 156 height 12
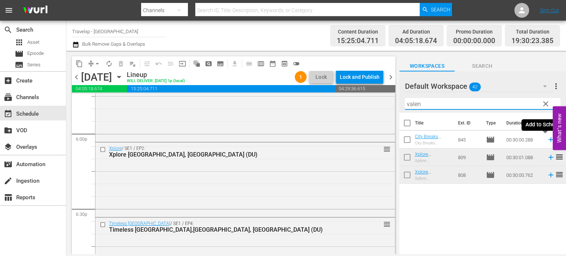
type input "valen"
click at [547, 143] on icon at bounding box center [551, 140] width 8 height 8
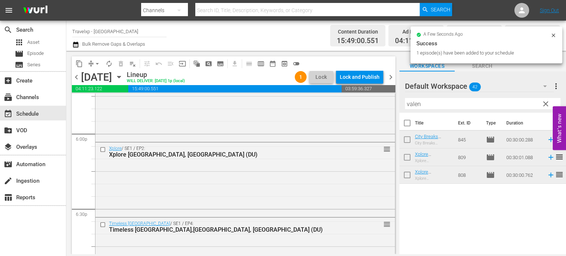
click at [543, 104] on span "clear" at bounding box center [546, 104] width 9 height 9
click at [543, 104] on input "valen" at bounding box center [483, 104] width 156 height 12
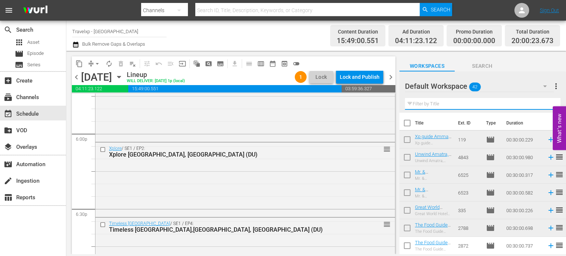
click at [543, 104] on input "text" at bounding box center [483, 104] width 156 height 12
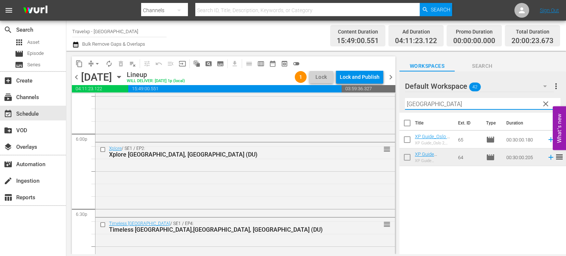
type input "[GEOGRAPHIC_DATA]"
click at [549, 141] on icon at bounding box center [551, 139] width 5 height 5
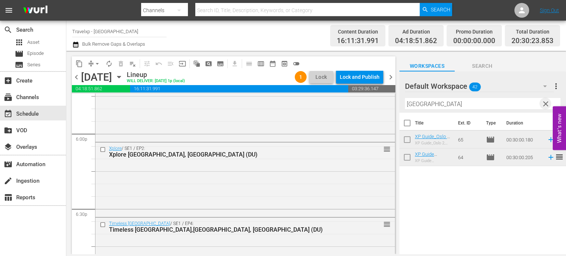
click at [544, 105] on span "clear" at bounding box center [546, 104] width 9 height 9
click at [544, 105] on input "[GEOGRAPHIC_DATA]" at bounding box center [483, 104] width 156 height 12
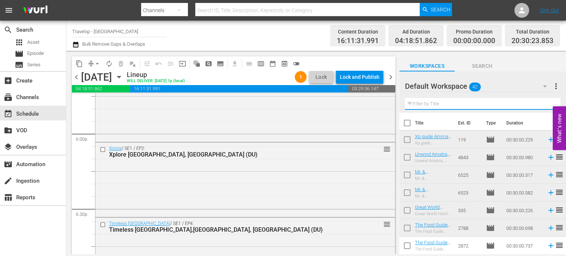
click at [544, 105] on input "text" at bounding box center [483, 104] width 156 height 12
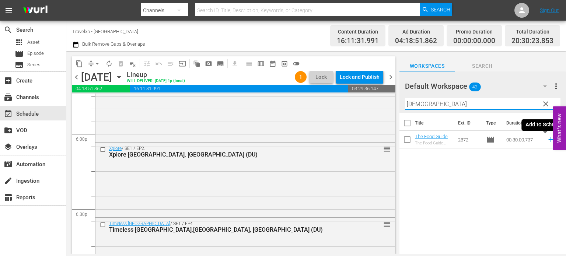
type input "[DEMOGRAPHIC_DATA]"
click at [547, 141] on icon at bounding box center [551, 140] width 8 height 8
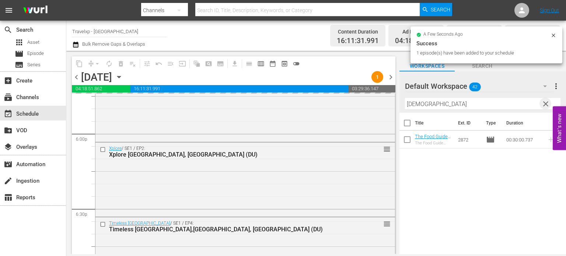
click at [547, 102] on span "clear" at bounding box center [546, 104] width 9 height 9
click at [547, 102] on input "[DEMOGRAPHIC_DATA]" at bounding box center [483, 104] width 156 height 12
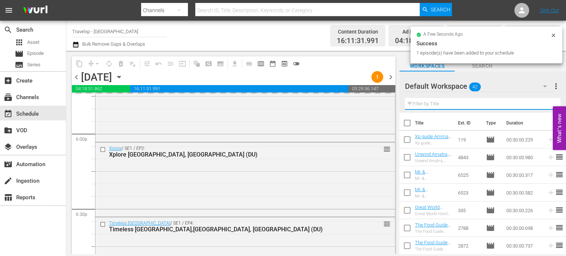
click at [547, 102] on input "text" at bounding box center [483, 104] width 156 height 12
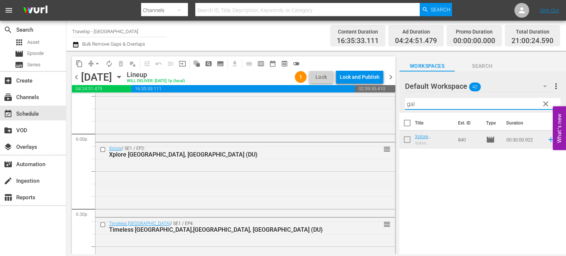
type input "gal"
click at [544, 141] on td at bounding box center [549, 140] width 11 height 18
click at [547, 141] on icon at bounding box center [551, 140] width 8 height 8
click at [543, 106] on span "clear" at bounding box center [546, 104] width 9 height 9
click at [543, 106] on input "gal" at bounding box center [483, 104] width 156 height 12
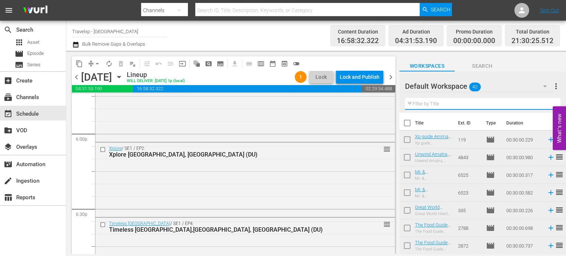
click at [543, 106] on input "text" at bounding box center [483, 104] width 156 height 12
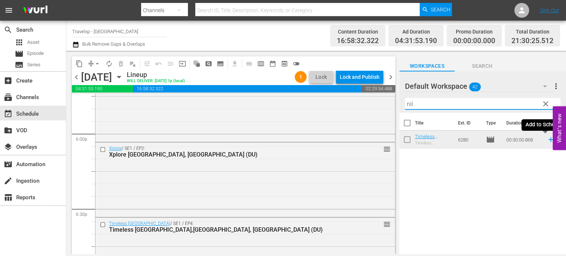
type input "nil"
click at [549, 140] on icon at bounding box center [551, 139] width 5 height 5
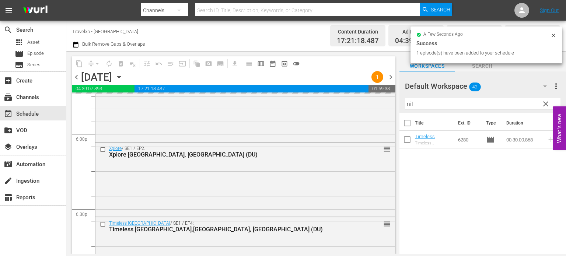
click at [547, 108] on span "clear" at bounding box center [546, 104] width 9 height 9
click at [547, 108] on input "nil" at bounding box center [483, 104] width 156 height 12
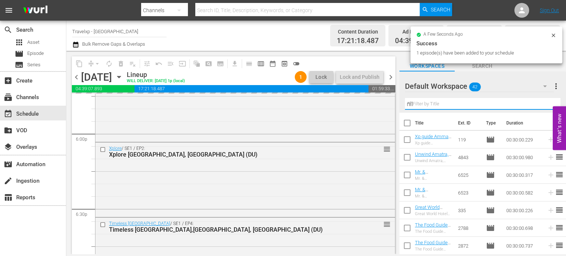
click at [547, 108] on input "nil" at bounding box center [483, 104] width 156 height 12
click at [547, 108] on input "text" at bounding box center [483, 104] width 156 height 12
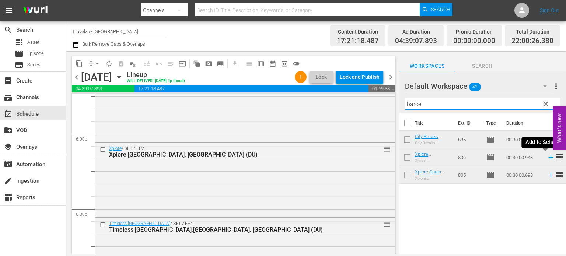
type input "barce"
click at [547, 154] on icon at bounding box center [551, 157] width 8 height 8
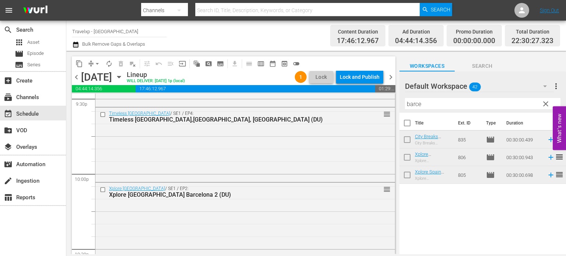
scroll to position [3369, 0]
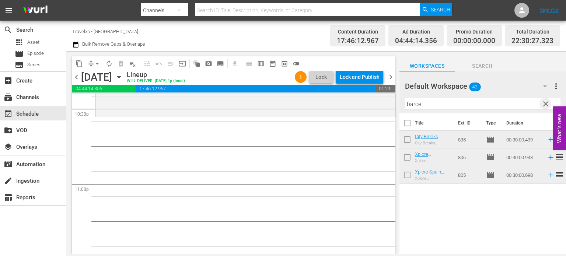
click at [546, 104] on span "clear" at bounding box center [546, 104] width 9 height 9
click at [546, 104] on input "barce" at bounding box center [483, 104] width 156 height 12
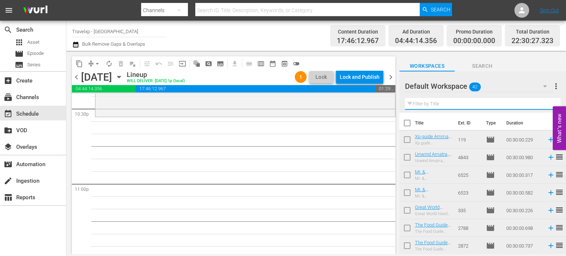
click at [546, 104] on input "text" at bounding box center [483, 104] width 156 height 12
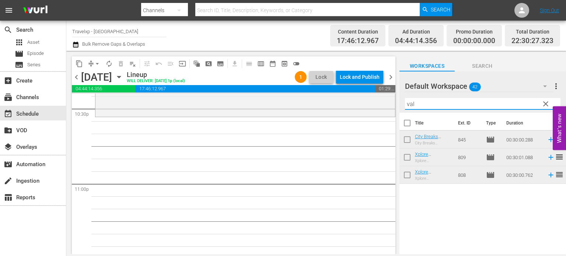
type input "val"
click at [547, 139] on icon at bounding box center [551, 140] width 8 height 8
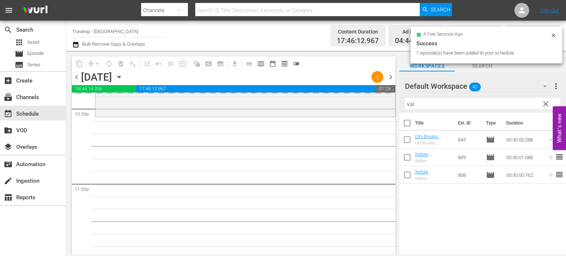
click at [546, 109] on button "clear" at bounding box center [546, 104] width 12 height 12
click at [546, 109] on input "val" at bounding box center [483, 104] width 156 height 12
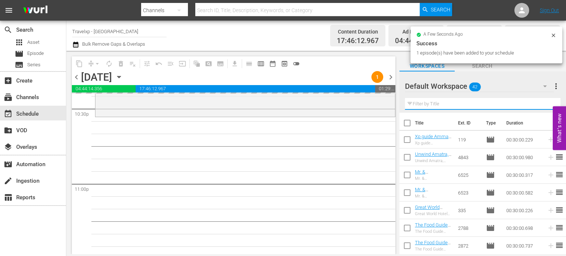
click at [546, 109] on input "text" at bounding box center [483, 104] width 156 height 12
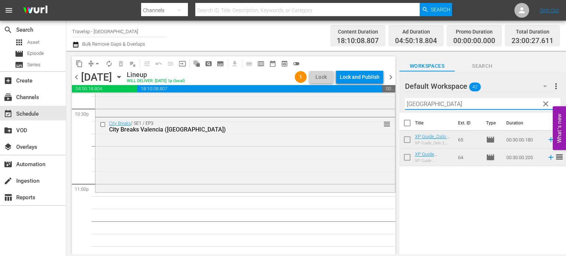
type input "[GEOGRAPHIC_DATA]"
click at [549, 140] on icon at bounding box center [551, 139] width 5 height 5
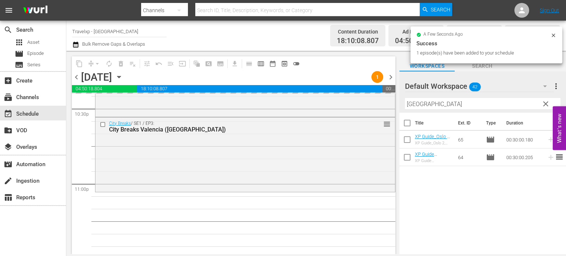
click at [547, 104] on span "clear" at bounding box center [546, 104] width 9 height 9
click at [547, 104] on input "[GEOGRAPHIC_DATA]" at bounding box center [483, 104] width 156 height 12
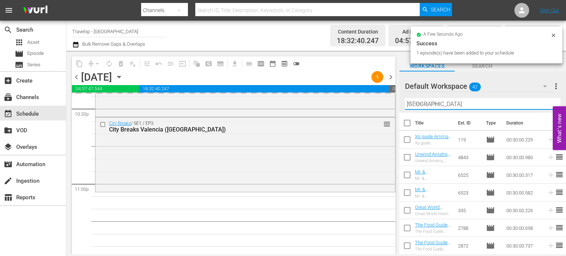
click at [547, 104] on input "[GEOGRAPHIC_DATA]" at bounding box center [483, 104] width 156 height 12
click at [547, 104] on input "text" at bounding box center [483, 104] width 156 height 12
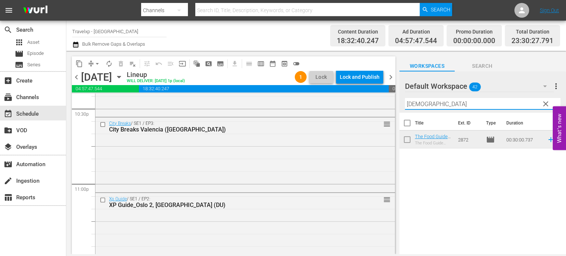
type input "[DEMOGRAPHIC_DATA]"
click at [547, 139] on icon at bounding box center [551, 140] width 8 height 8
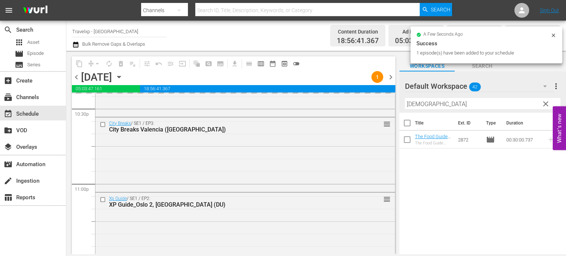
scroll to position [3449, 0]
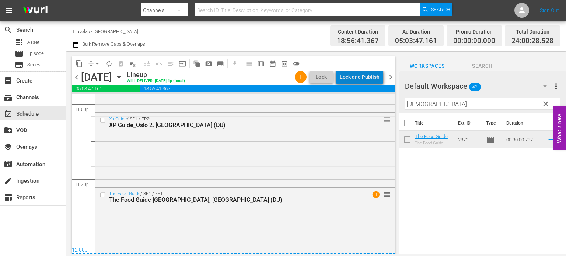
click at [373, 78] on div "Lock and Publish" at bounding box center [360, 76] width 40 height 13
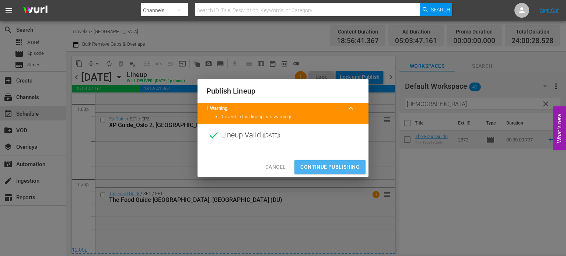
click at [331, 168] on span "Continue Publishing" at bounding box center [329, 167] width 59 height 9
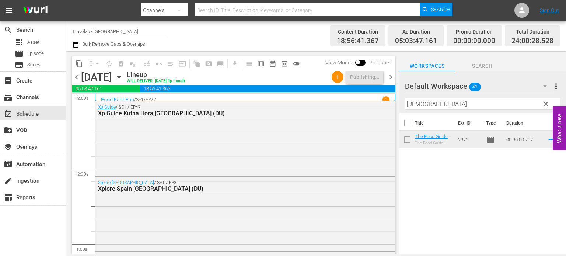
scroll to position [3449, 0]
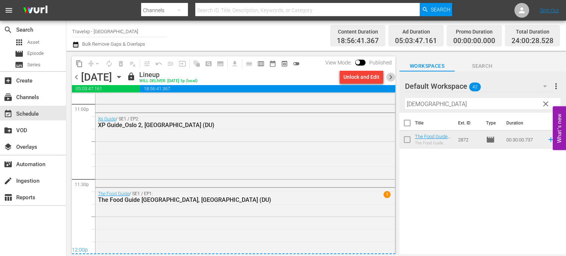
click at [392, 76] on span "chevron_right" at bounding box center [390, 77] width 9 height 9
